Goal: Task Accomplishment & Management: Manage account settings

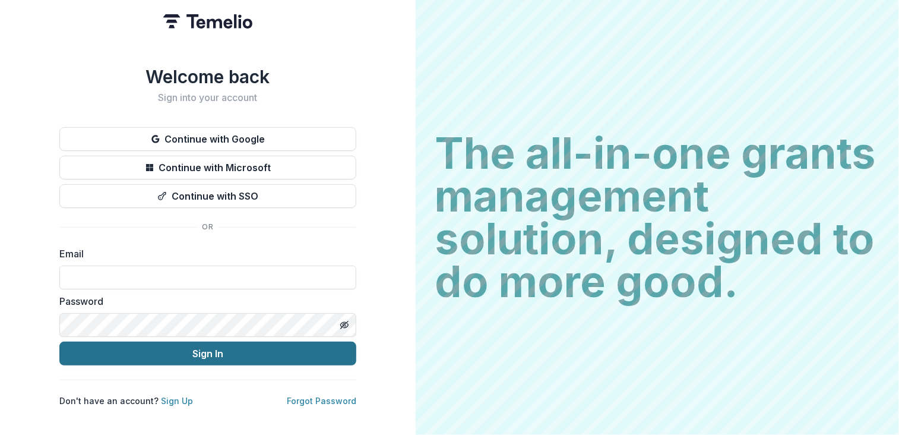
type input "**********"
click at [244, 352] on button "Sign In" at bounding box center [207, 354] width 297 height 24
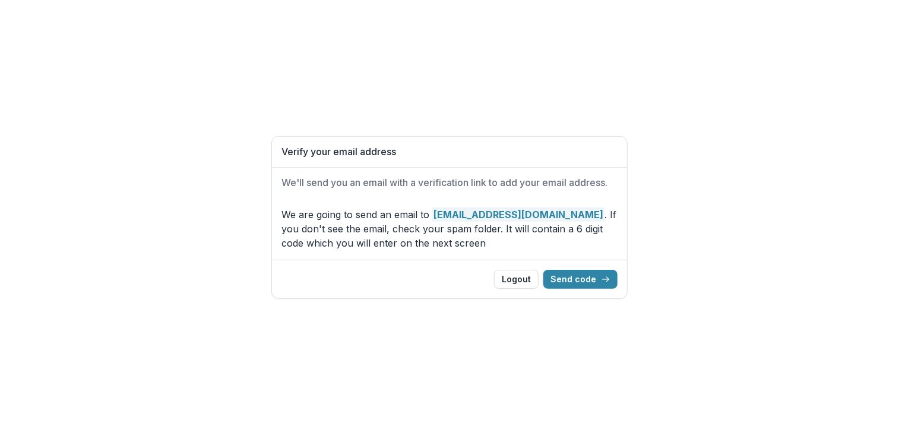
click at [371, 154] on h1 "Verify your email address" at bounding box center [450, 151] width 336 height 11
click at [399, 151] on h1 "Verify your email address" at bounding box center [450, 151] width 336 height 11
click at [580, 280] on button "Send code" at bounding box center [581, 279] width 74 height 19
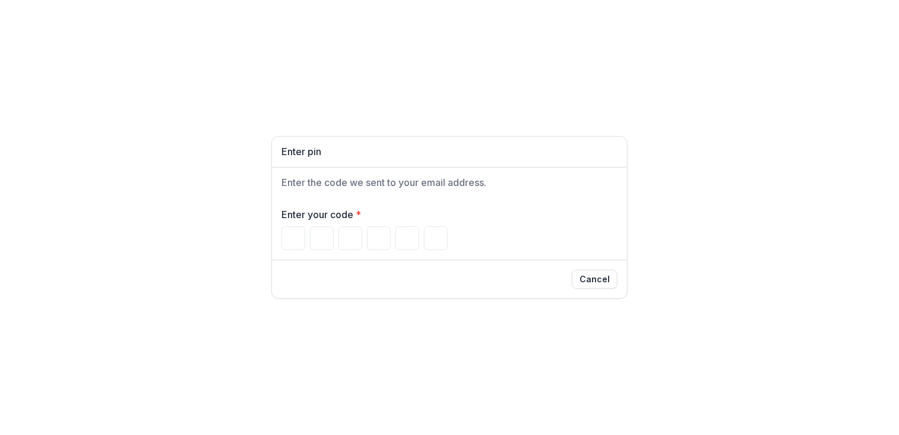
type input "*"
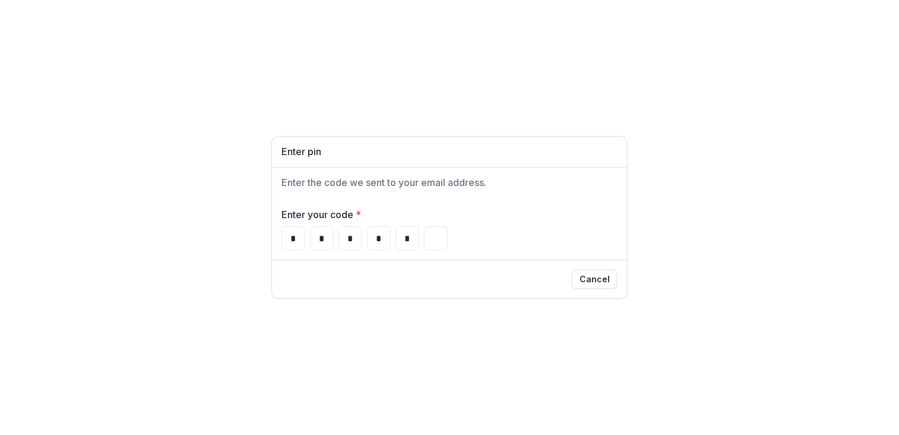
type input "*"
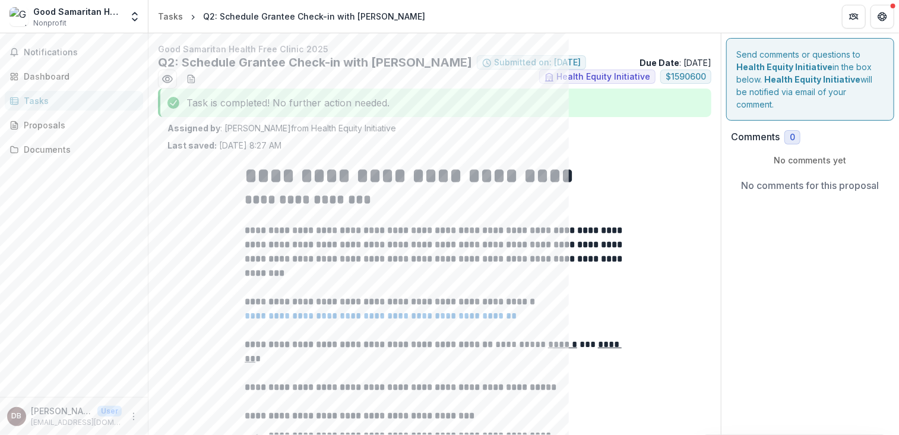
scroll to position [119, 0]
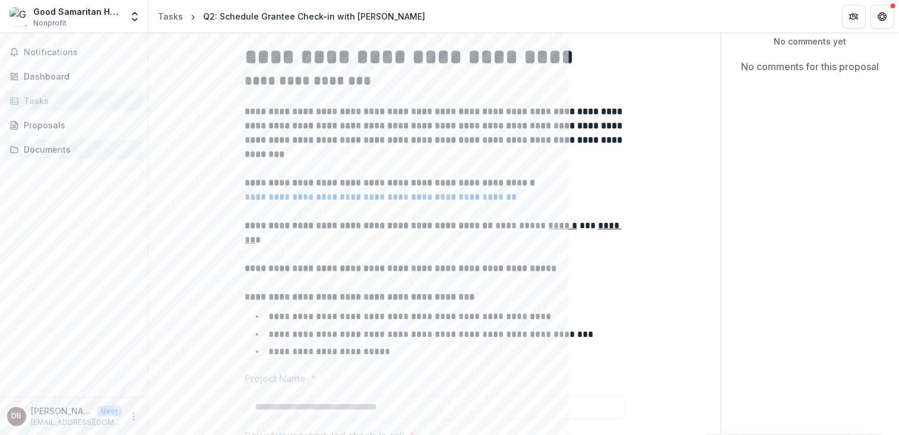
click at [50, 146] on div "Documents" at bounding box center [79, 149] width 110 height 12
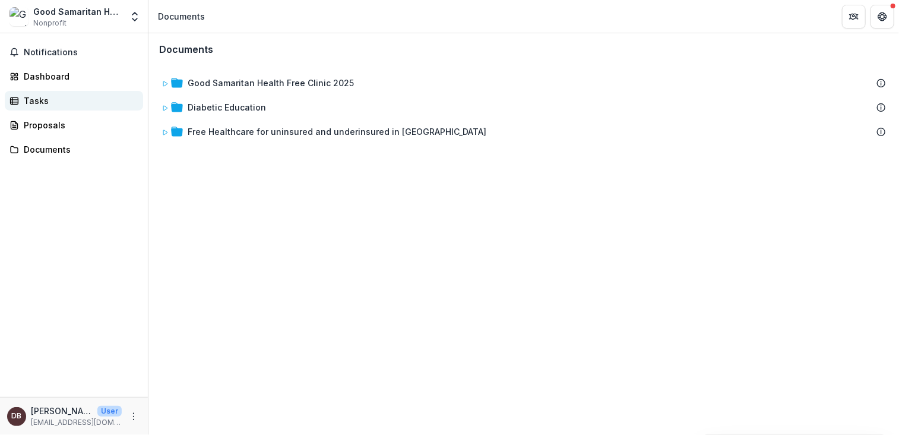
click at [36, 98] on div "Tasks" at bounding box center [79, 100] width 110 height 12
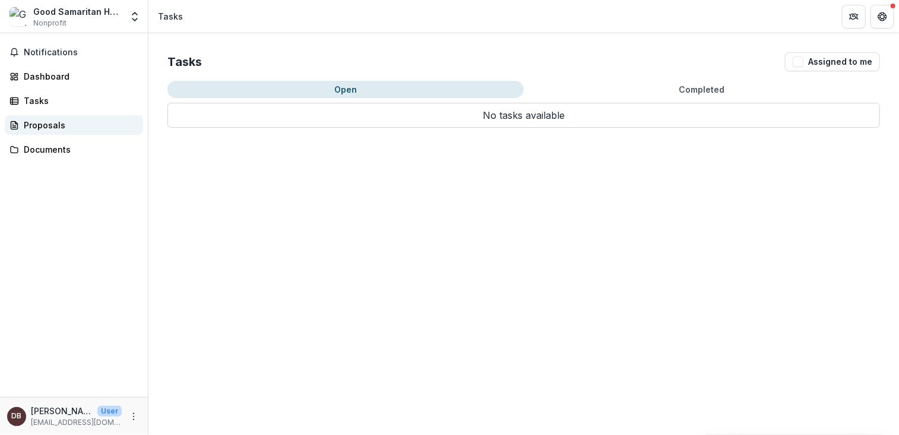
click at [52, 125] on div "Proposals" at bounding box center [79, 125] width 110 height 12
